Goal: Transaction & Acquisition: Purchase product/service

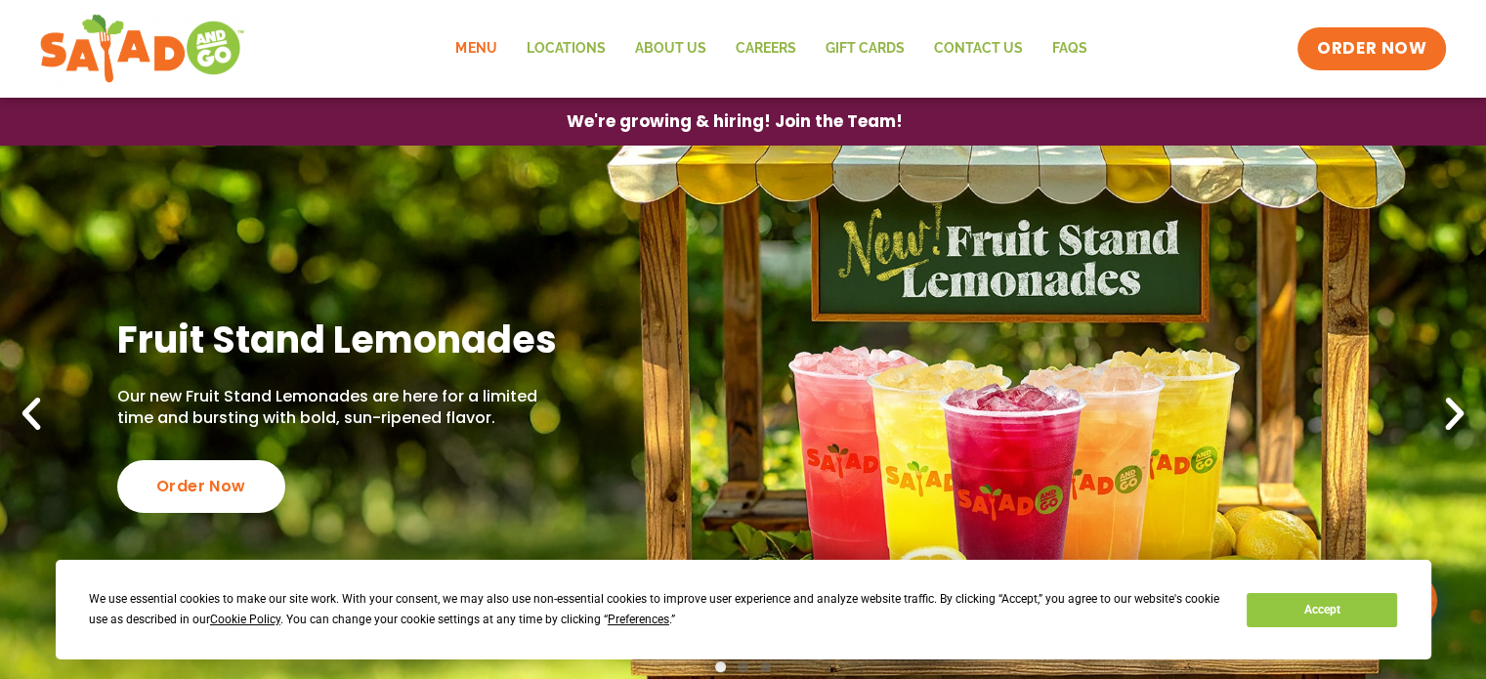
click at [473, 49] on link "Menu" at bounding box center [476, 48] width 70 height 45
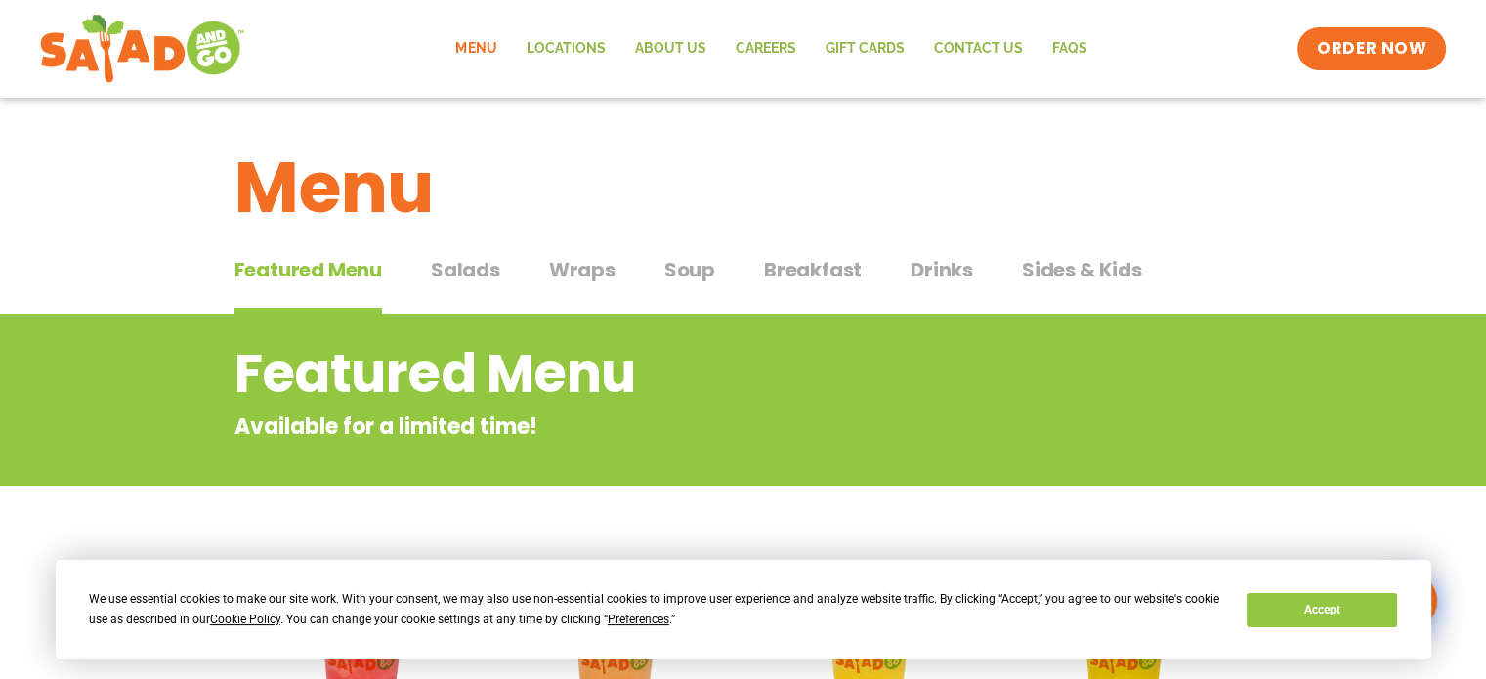
click at [488, 281] on span "Salads" at bounding box center [465, 269] width 69 height 29
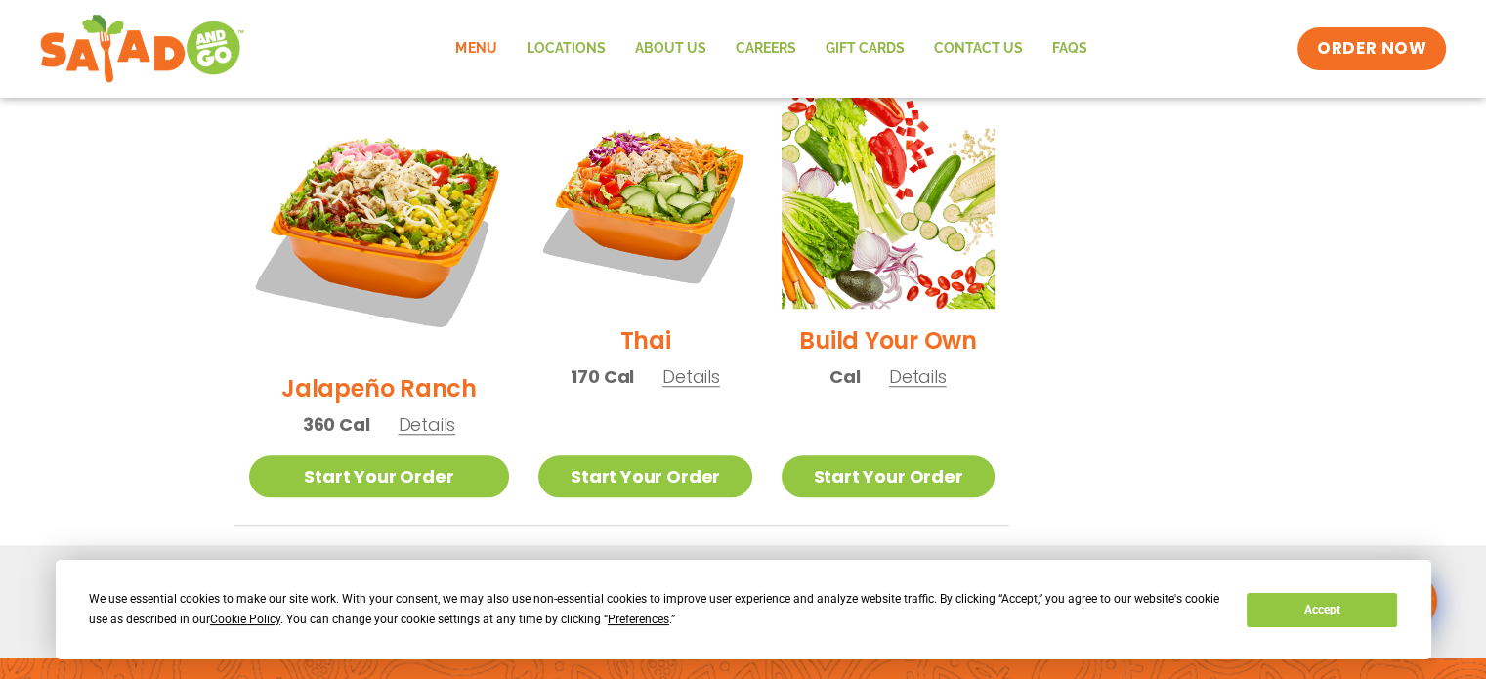
scroll to position [1500, 0]
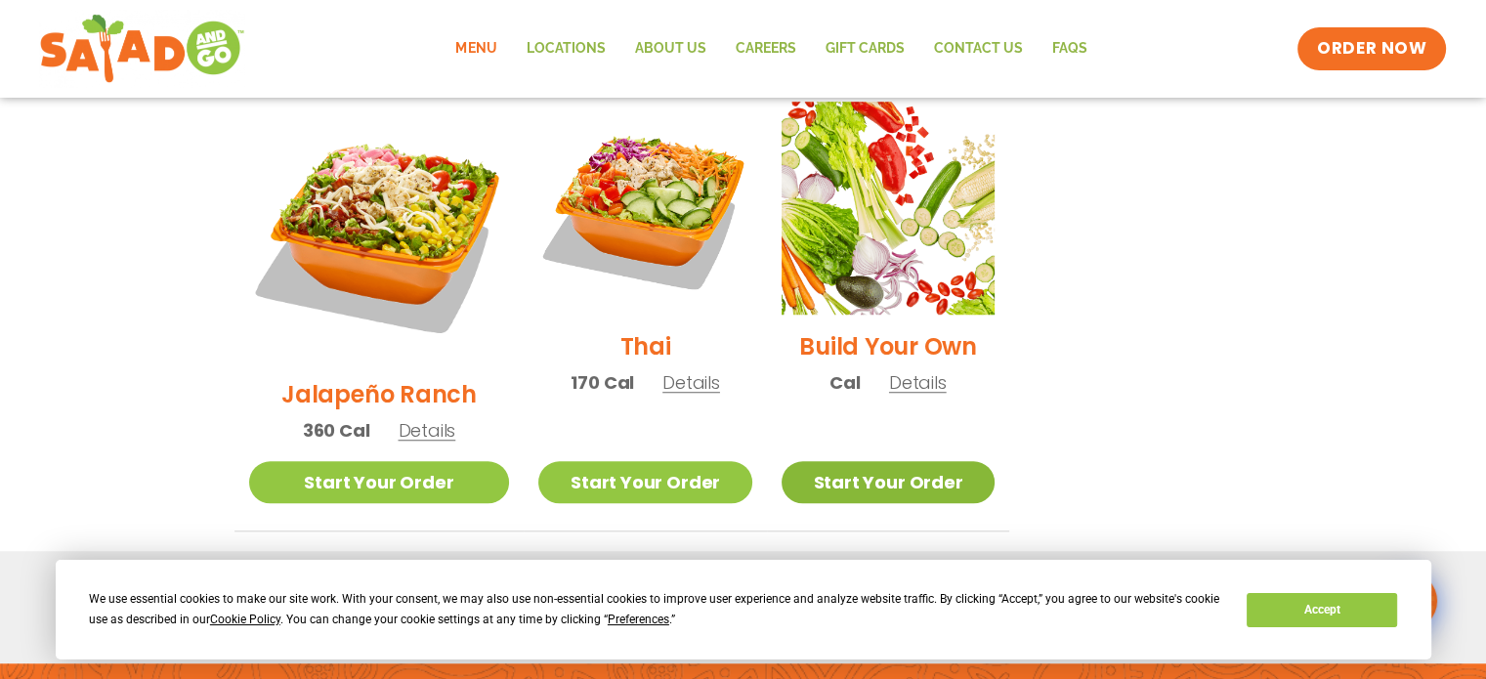
click at [931, 461] on link "Start Your Order" at bounding box center [888, 482] width 213 height 42
